Goal: Task Accomplishment & Management: Manage account settings

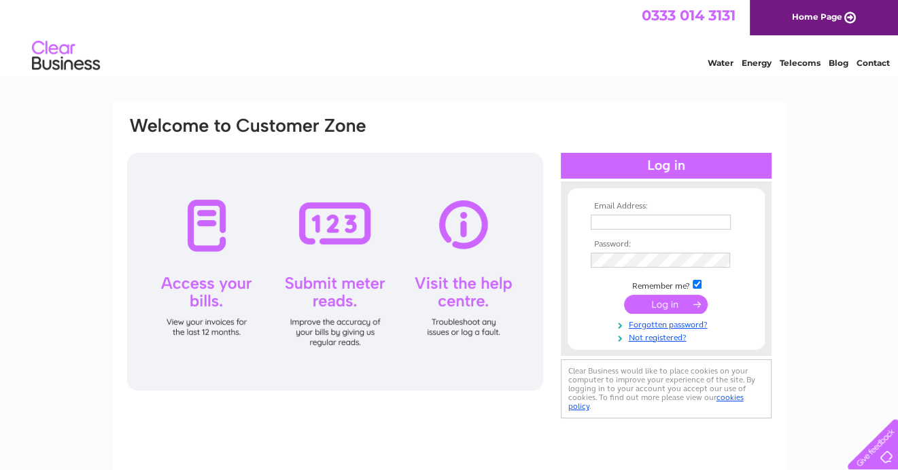
type input "[EMAIL_ADDRESS][DOMAIN_NAME]"
click at [678, 299] on input "submit" at bounding box center [666, 304] width 84 height 19
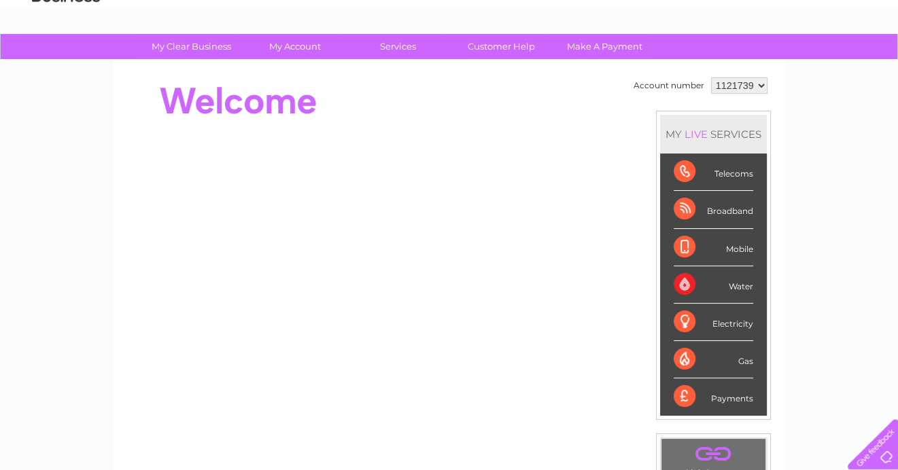
scroll to position [136, 0]
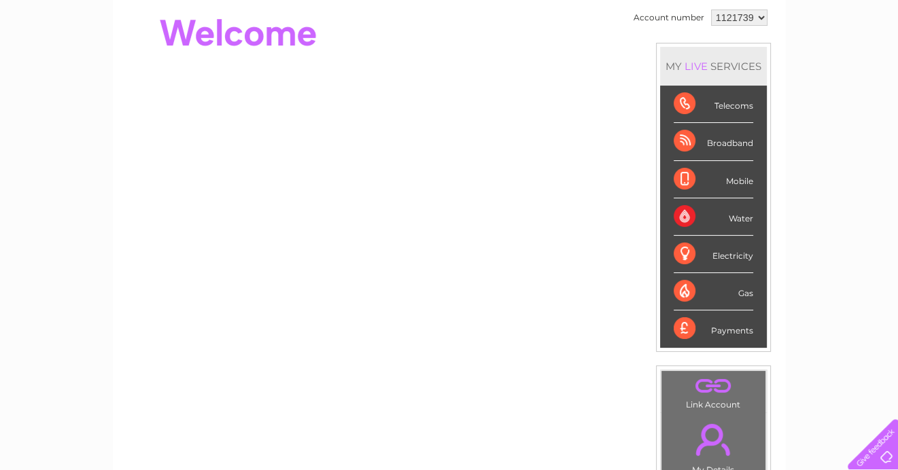
click at [737, 215] on div "Water" at bounding box center [714, 216] width 80 height 37
click at [683, 215] on div "Water" at bounding box center [714, 216] width 80 height 37
click at [733, 218] on div "Water" at bounding box center [714, 216] width 80 height 37
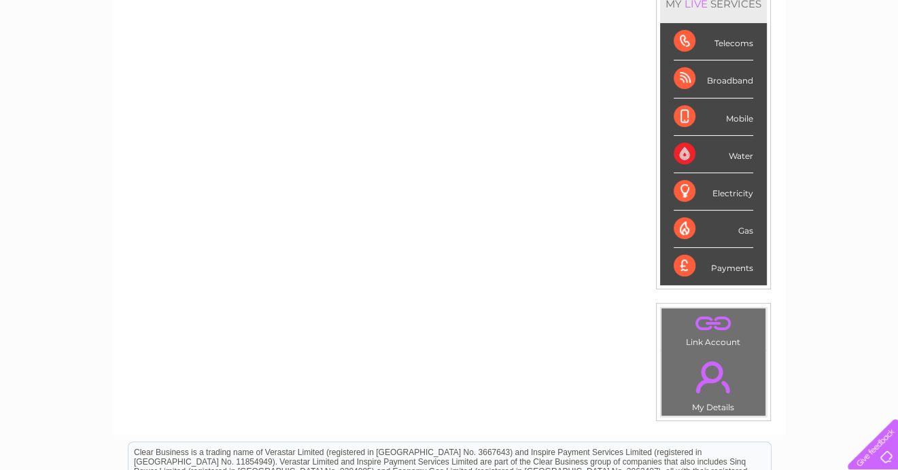
scroll to position [0, 0]
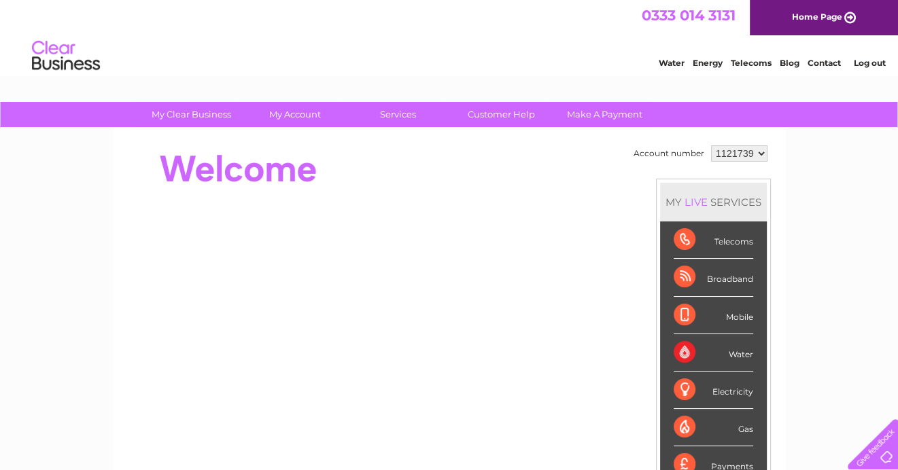
click at [699, 334] on div "Water" at bounding box center [714, 352] width 80 height 37
click at [757, 152] on select "1121739" at bounding box center [739, 153] width 56 height 16
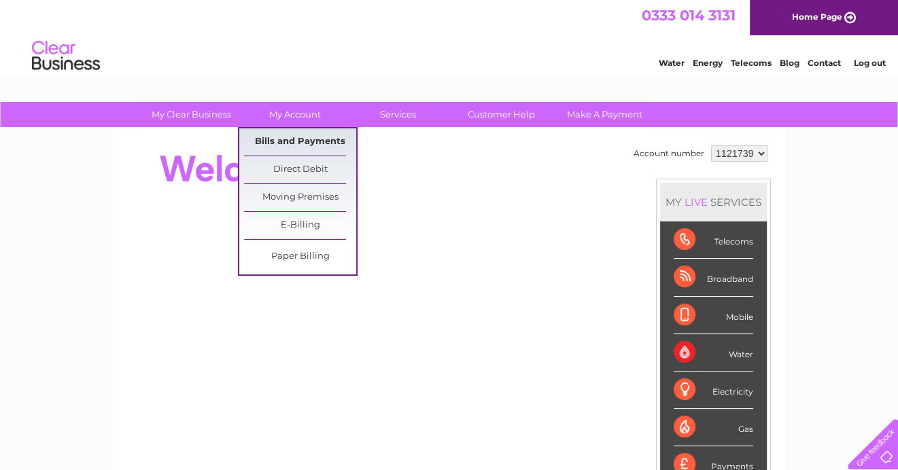
click at [310, 144] on link "Bills and Payments" at bounding box center [300, 141] width 112 height 27
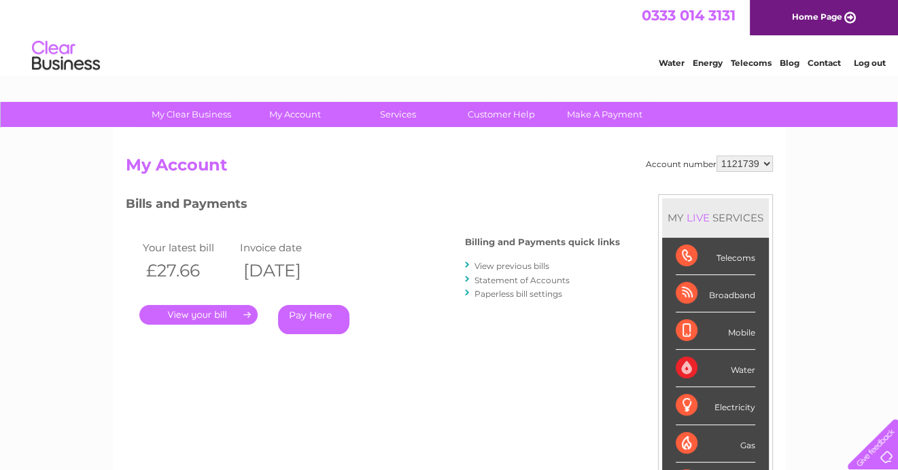
click at [221, 315] on link "." at bounding box center [198, 315] width 118 height 20
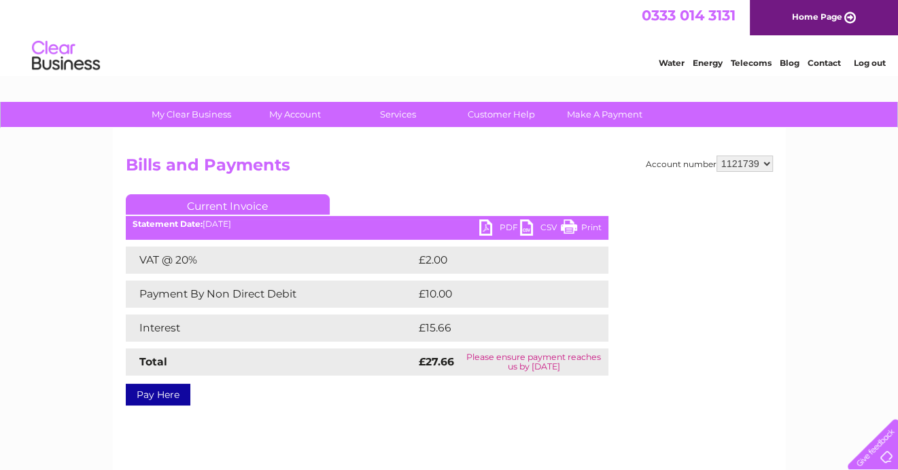
click at [485, 226] on link "PDF" at bounding box center [499, 230] width 41 height 20
